Goal: Task Accomplishment & Management: Manage account settings

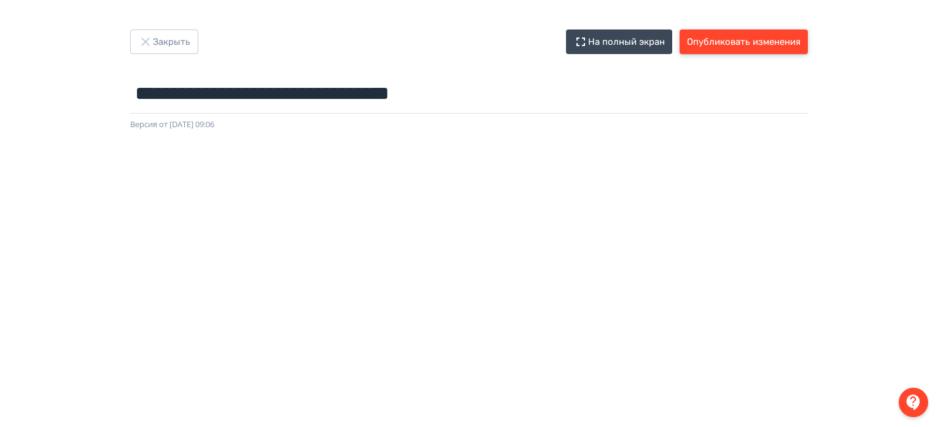
click at [749, 36] on button "Опубликовать изменения" at bounding box center [744, 41] width 128 height 25
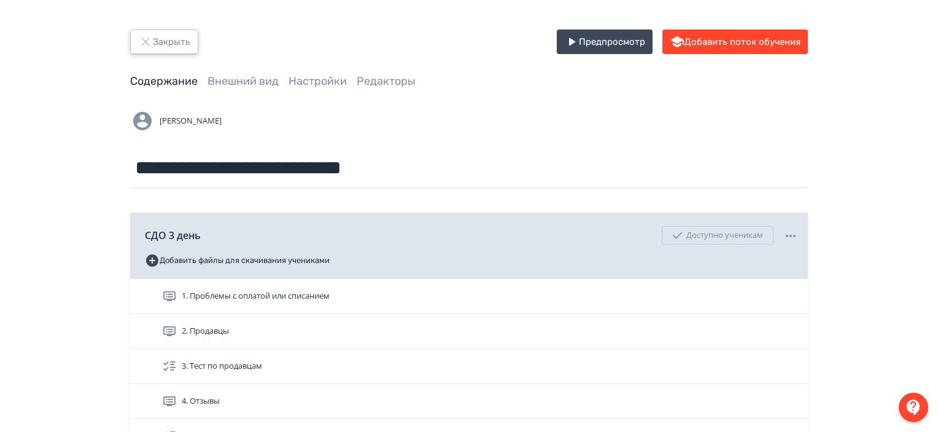
click at [154, 39] on button "Закрыть" at bounding box center [164, 41] width 68 height 25
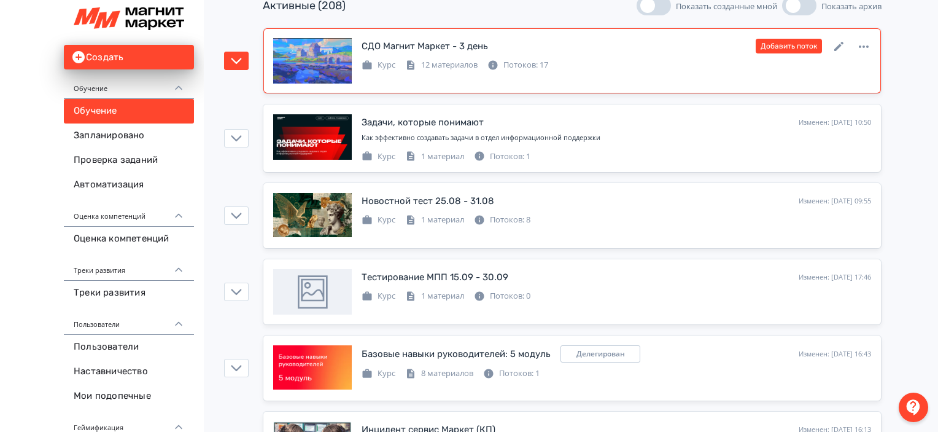
scroll to position [142, 0]
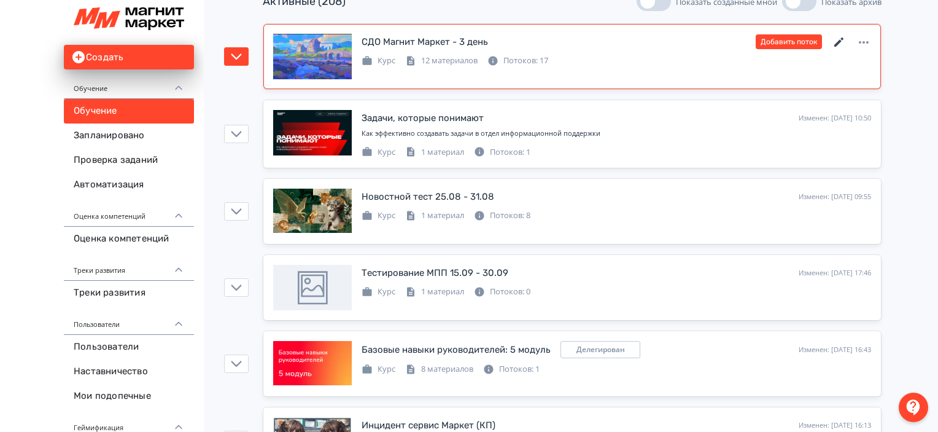
click at [843, 44] on icon at bounding box center [839, 42] width 15 height 15
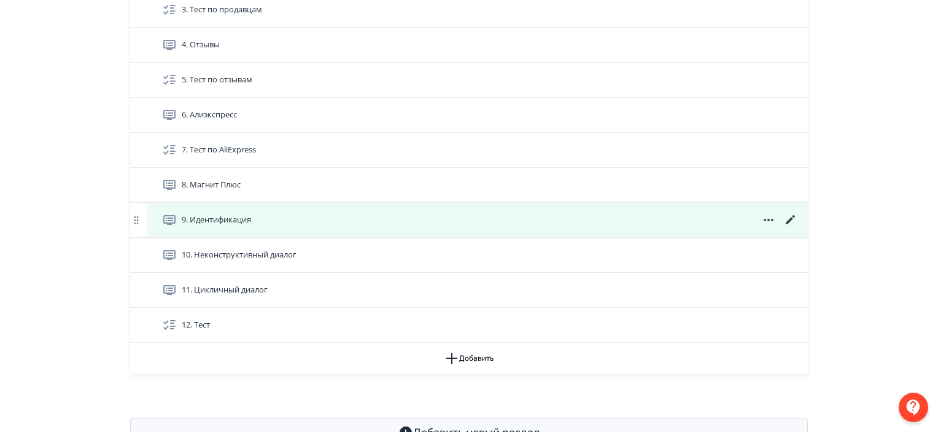
scroll to position [400, 0]
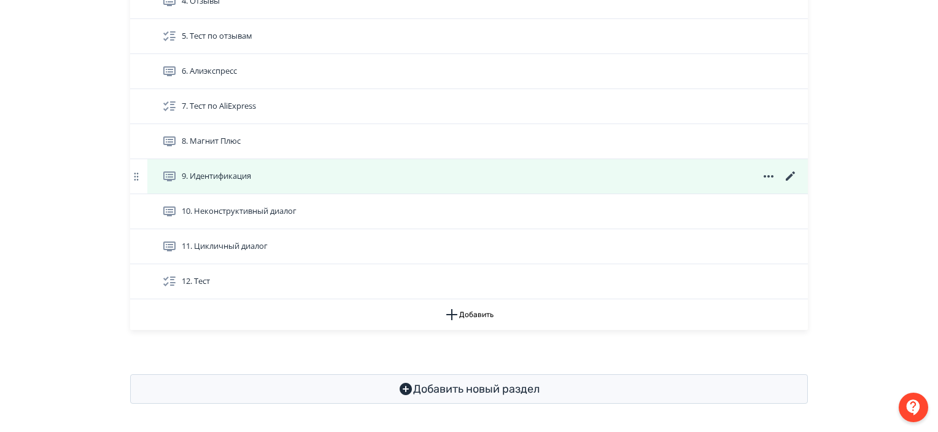
click at [795, 174] on icon at bounding box center [790, 176] width 15 height 15
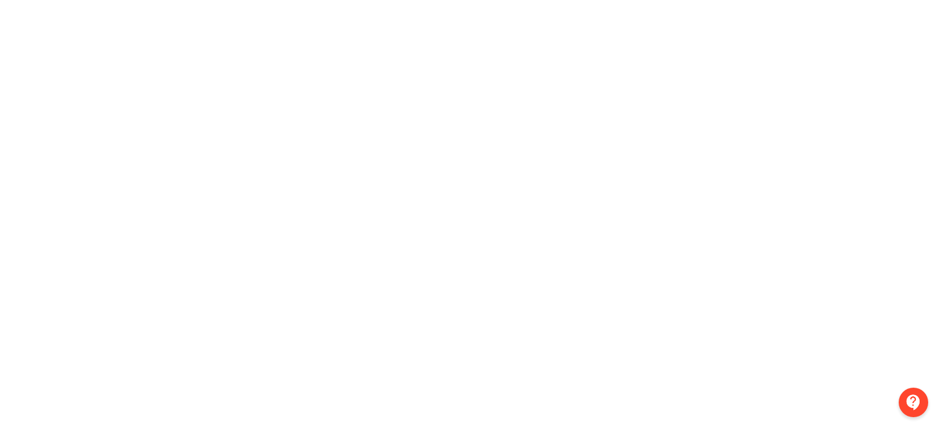
scroll to position [0, 2]
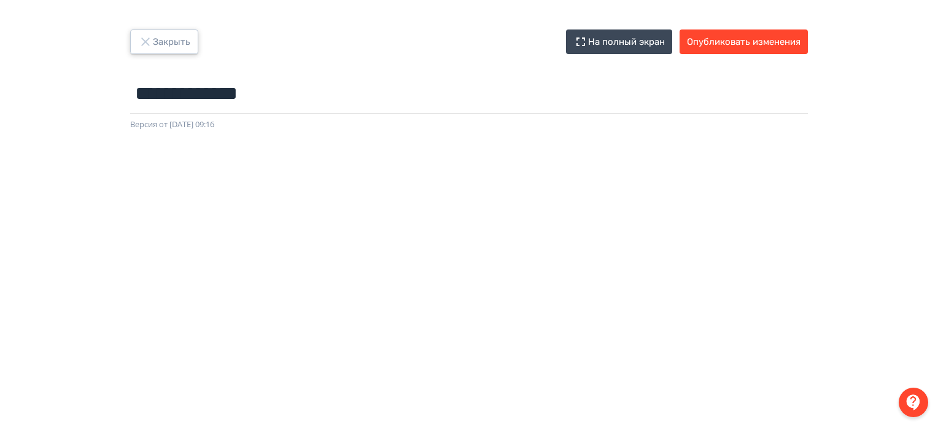
click at [172, 46] on button "Закрыть" at bounding box center [164, 41] width 68 height 25
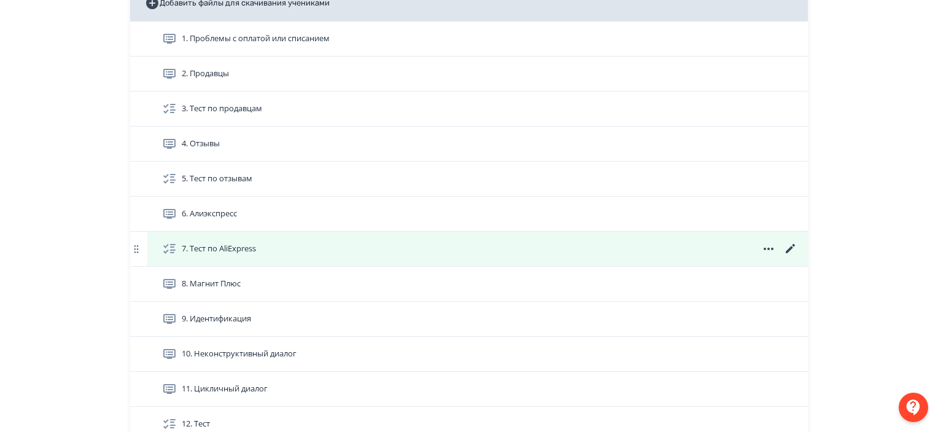
scroll to position [235, 0]
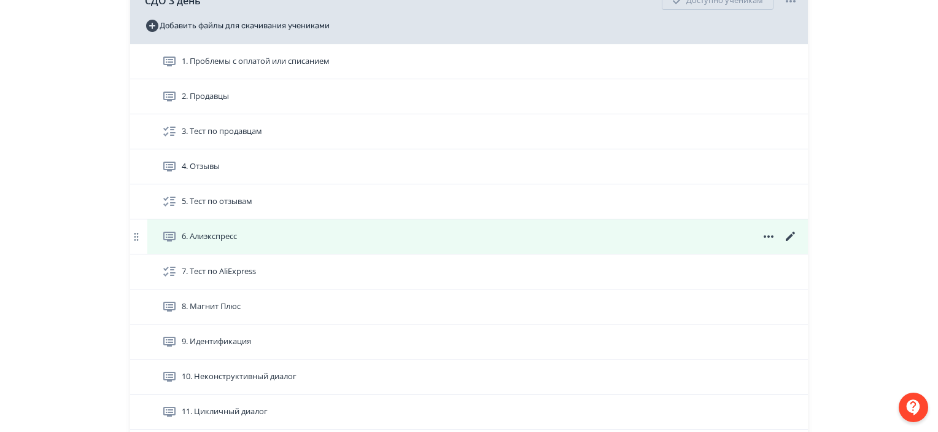
click at [437, 241] on div "6. Алиэкспресс" at bounding box center [480, 236] width 636 height 15
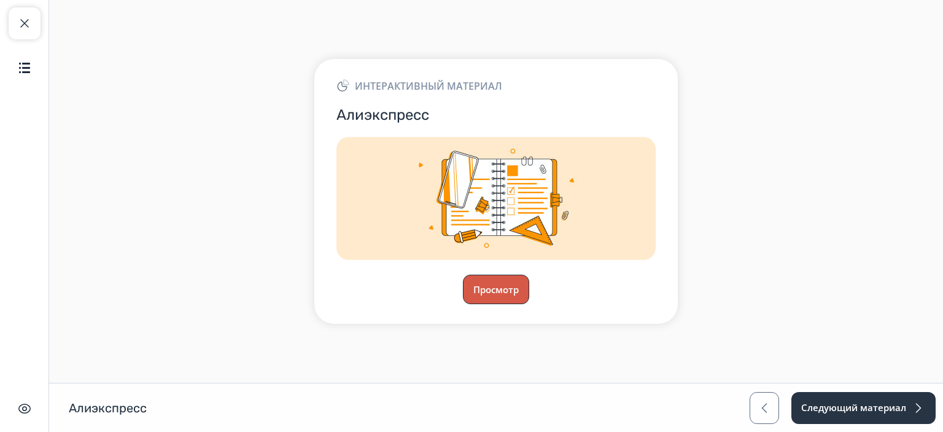
click at [499, 281] on button "Просмотр" at bounding box center [496, 288] width 66 height 29
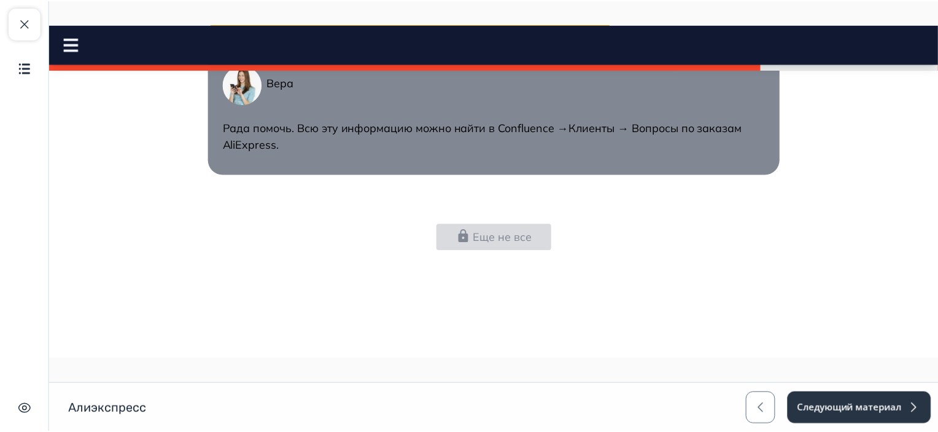
scroll to position [3203, 0]
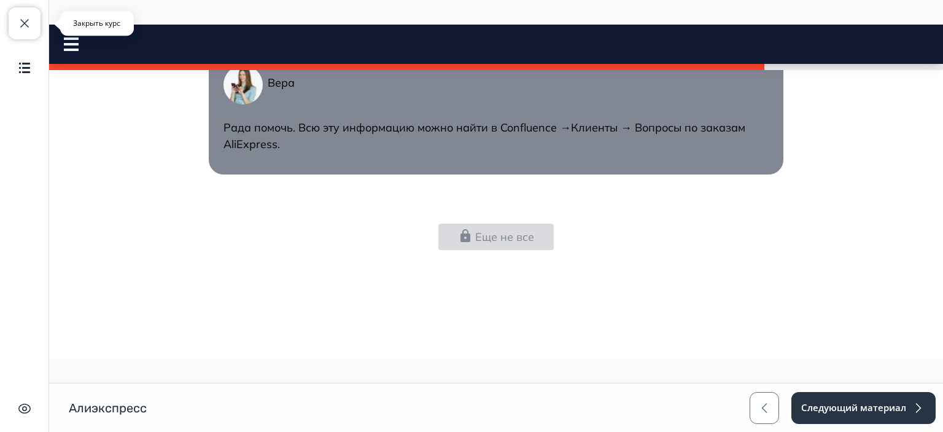
click at [32, 31] on button "Закрыть курс" at bounding box center [25, 23] width 32 height 32
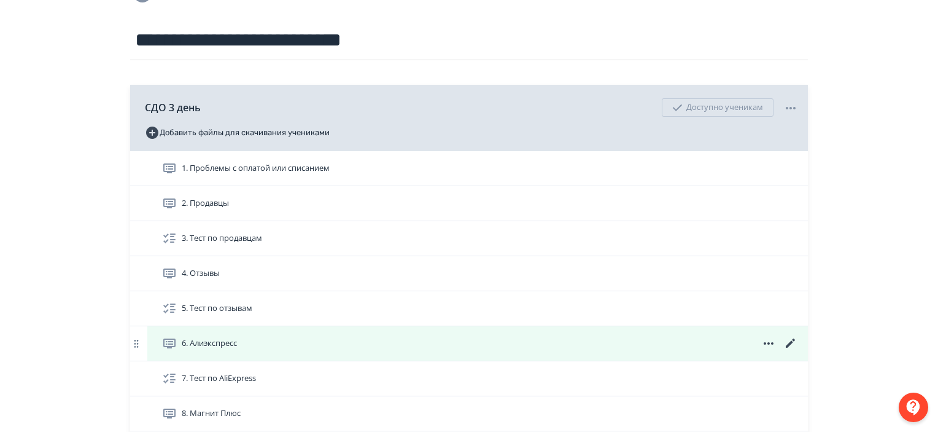
scroll to position [277, 0]
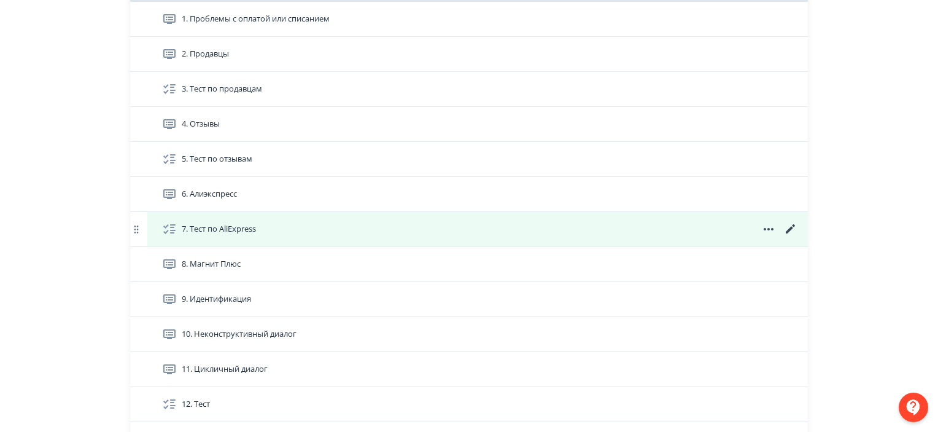
click at [789, 227] on icon at bounding box center [790, 229] width 15 height 15
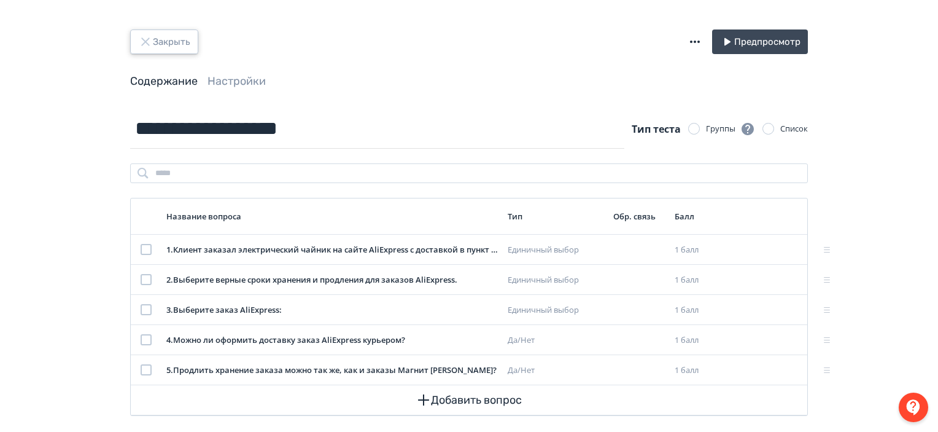
click at [169, 36] on button "Закрыть" at bounding box center [164, 41] width 68 height 25
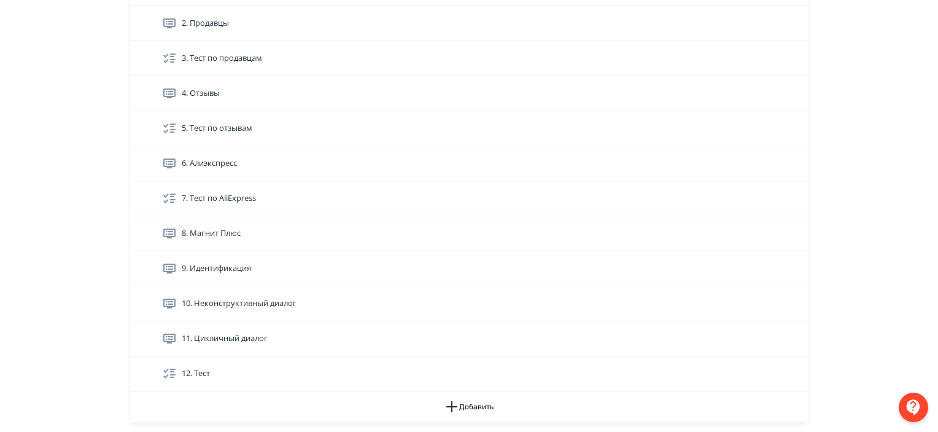
scroll to position [307, 0]
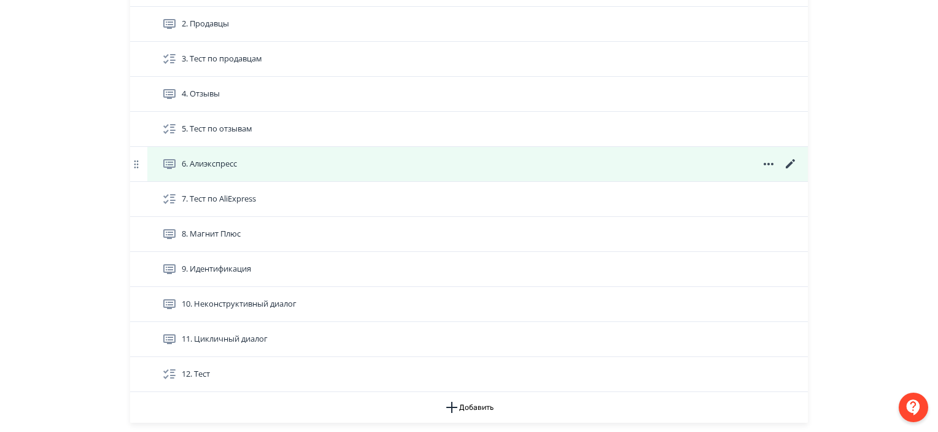
click at [792, 161] on icon at bounding box center [790, 164] width 15 height 15
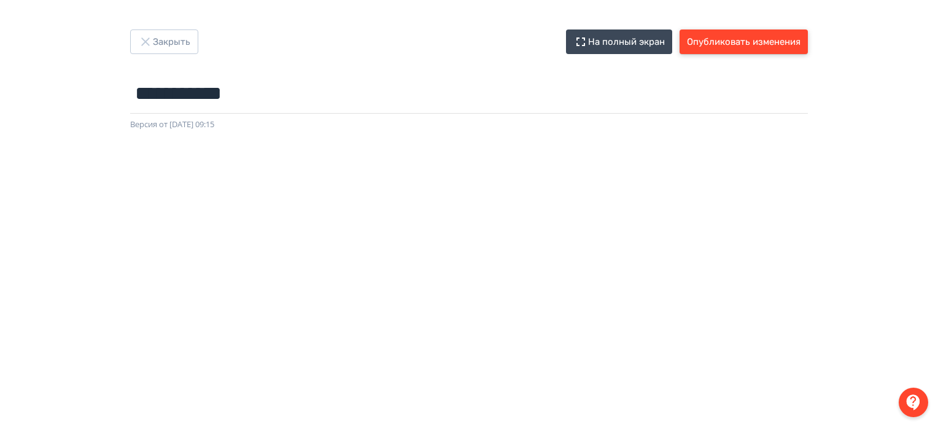
click at [791, 31] on button "Опубликовать изменения" at bounding box center [744, 41] width 128 height 25
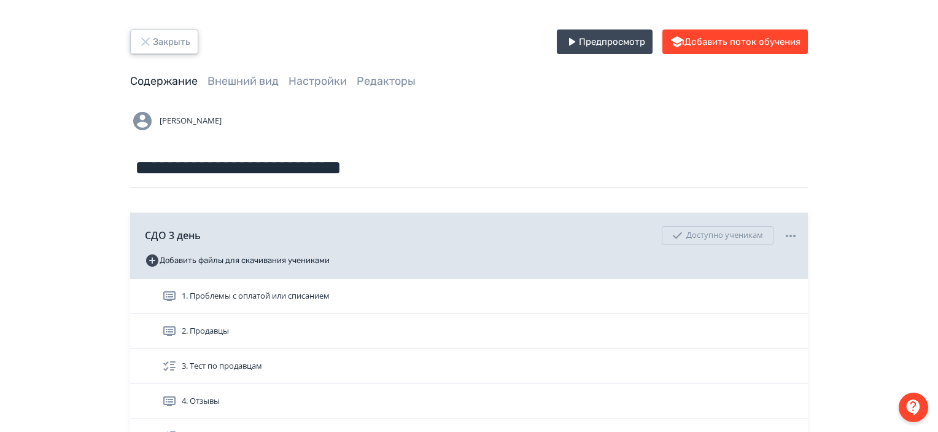
click at [173, 47] on button "Закрыть" at bounding box center [164, 41] width 68 height 25
